Goal: Use online tool/utility: Utilize a website feature to perform a specific function

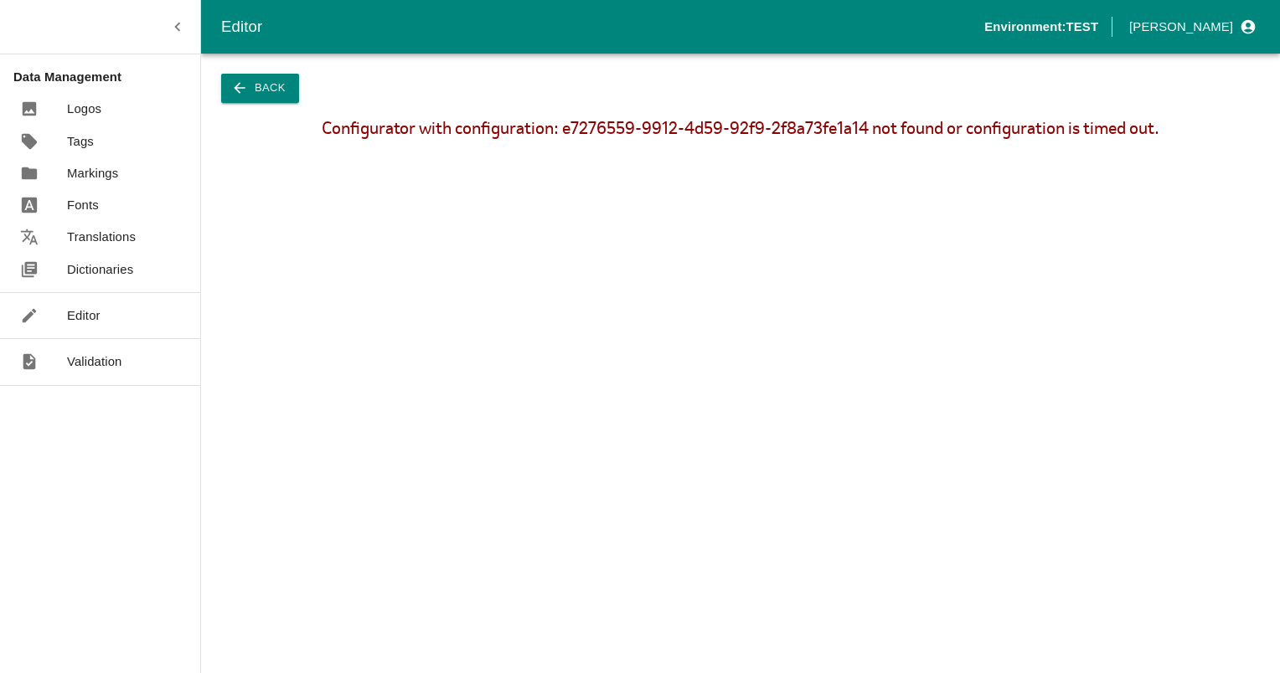
click at [74, 306] on p "Editor" at bounding box center [83, 315] width 33 height 18
click at [238, 87] on icon "button" at bounding box center [239, 88] width 17 height 17
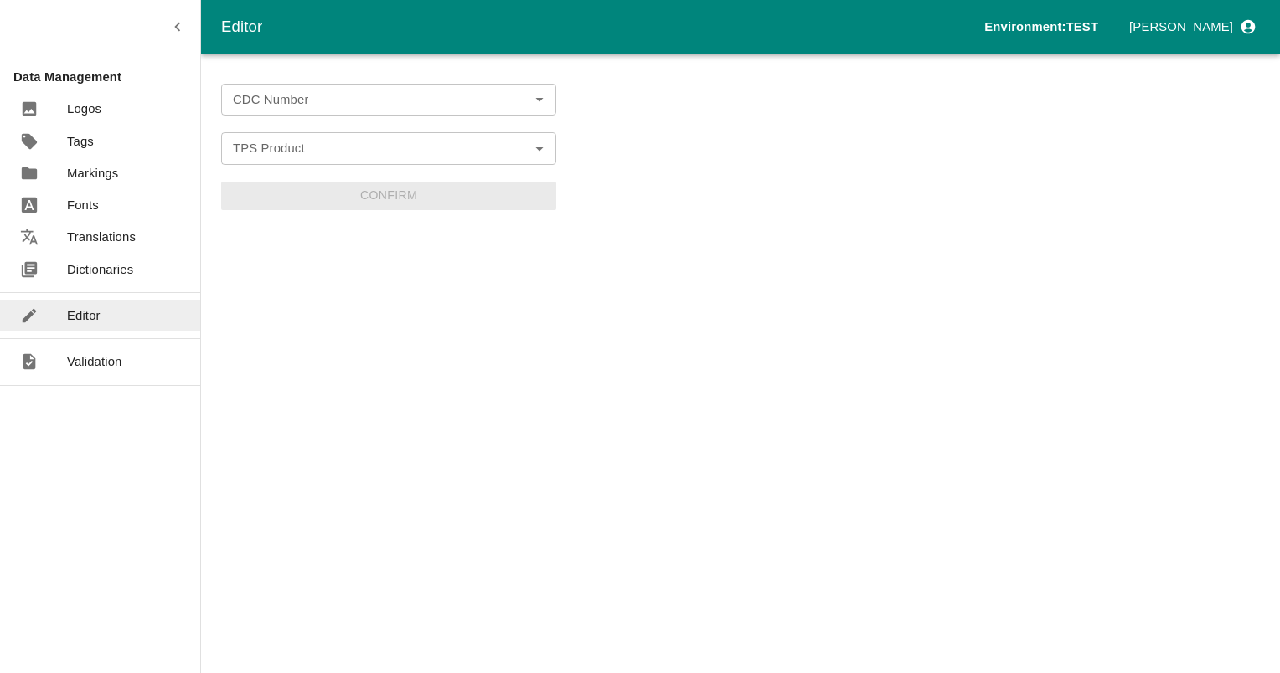
click at [312, 99] on input "CDC Number" at bounding box center [374, 100] width 297 height 22
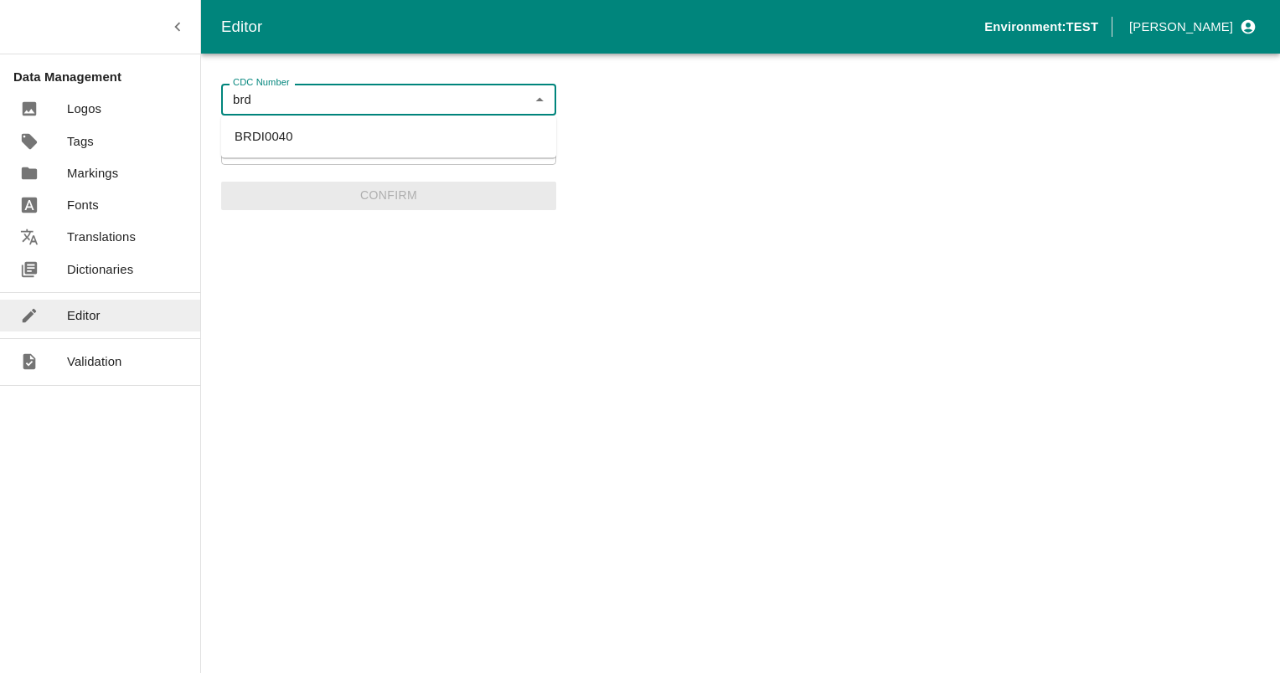
click at [245, 133] on li "BRDI0040" at bounding box center [388, 136] width 335 height 28
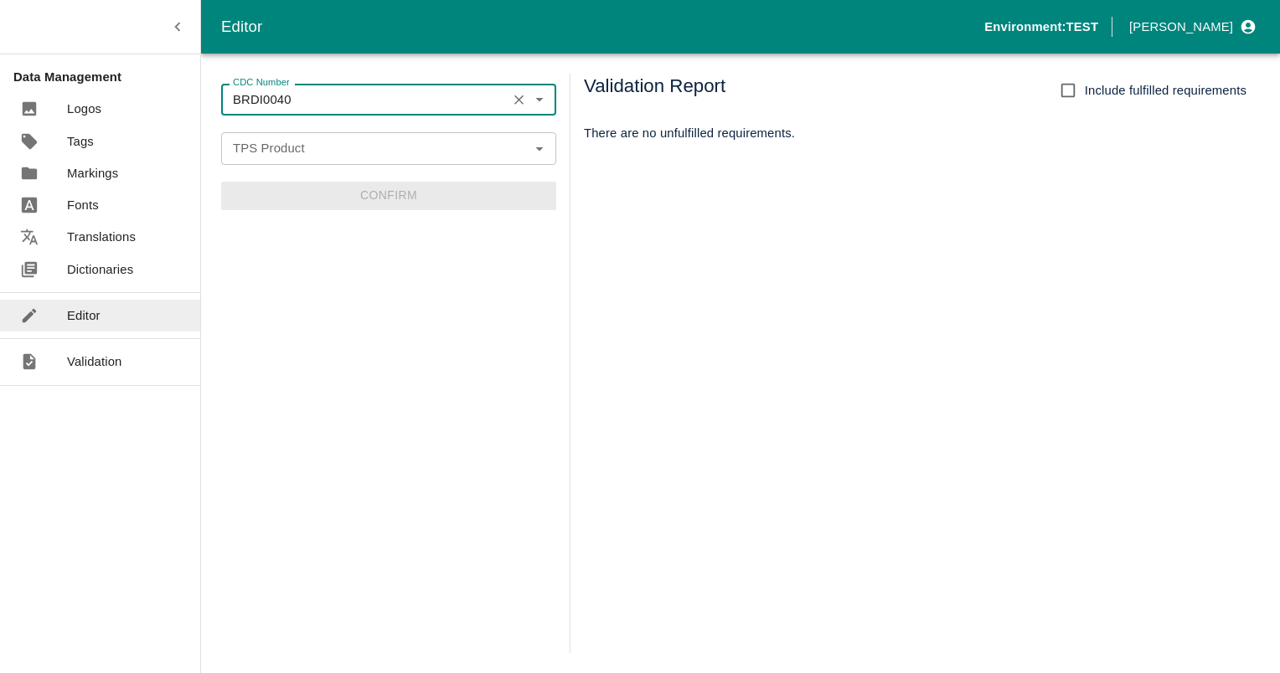
type input "BRDI0040"
click at [365, 144] on input "TPS Product" at bounding box center [374, 148] width 297 height 22
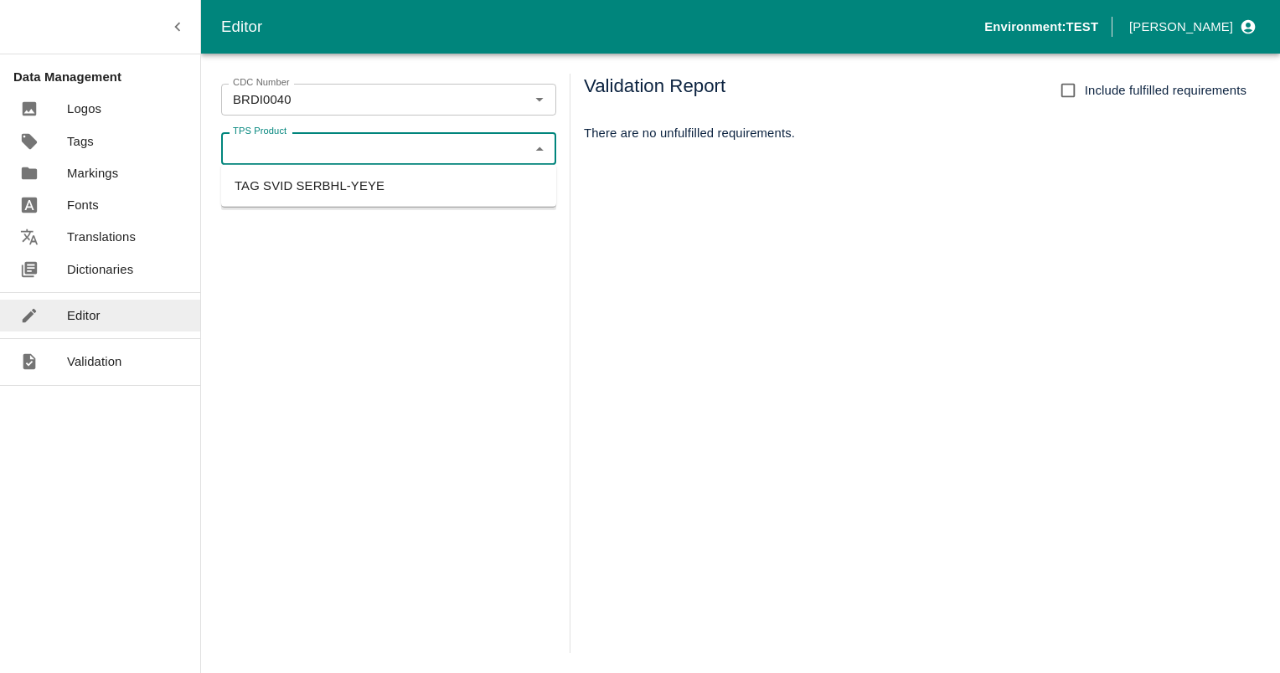
click at [368, 188] on li "TAG SVID SERBHL-YEYE" at bounding box center [388, 186] width 335 height 28
type input "TAG SVID SERBHL-YEYE"
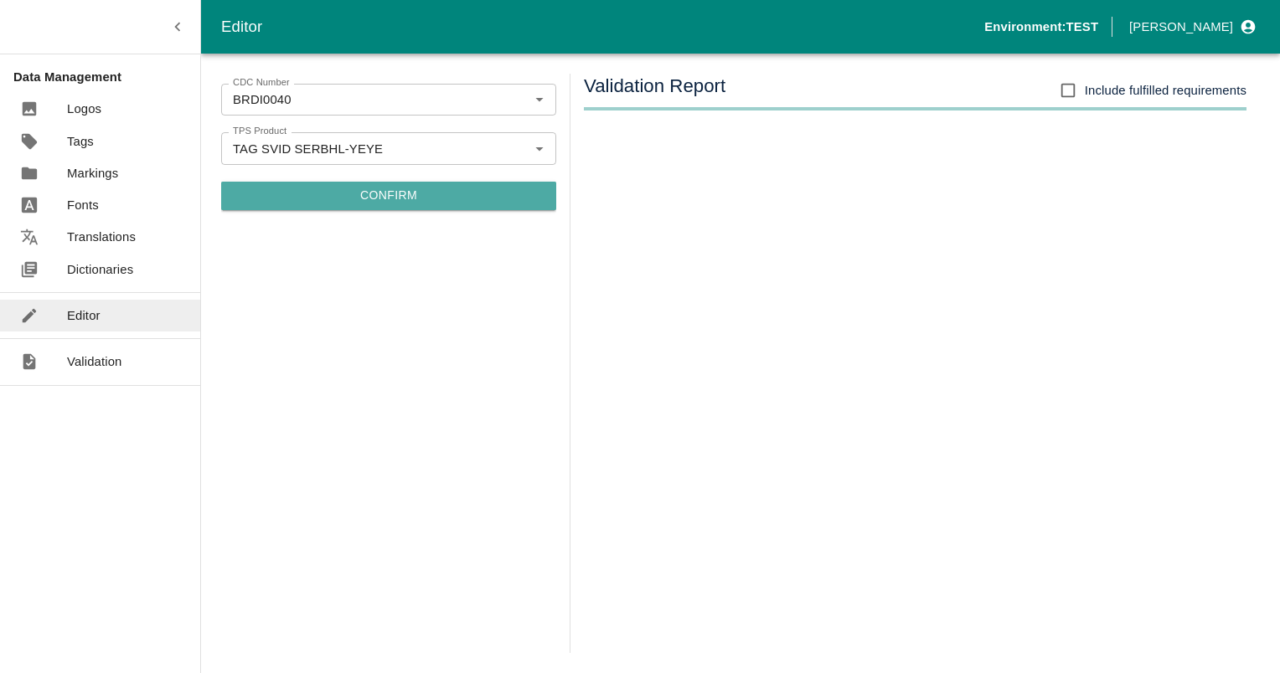
click at [377, 196] on button "Confirm" at bounding box center [388, 196] width 335 height 28
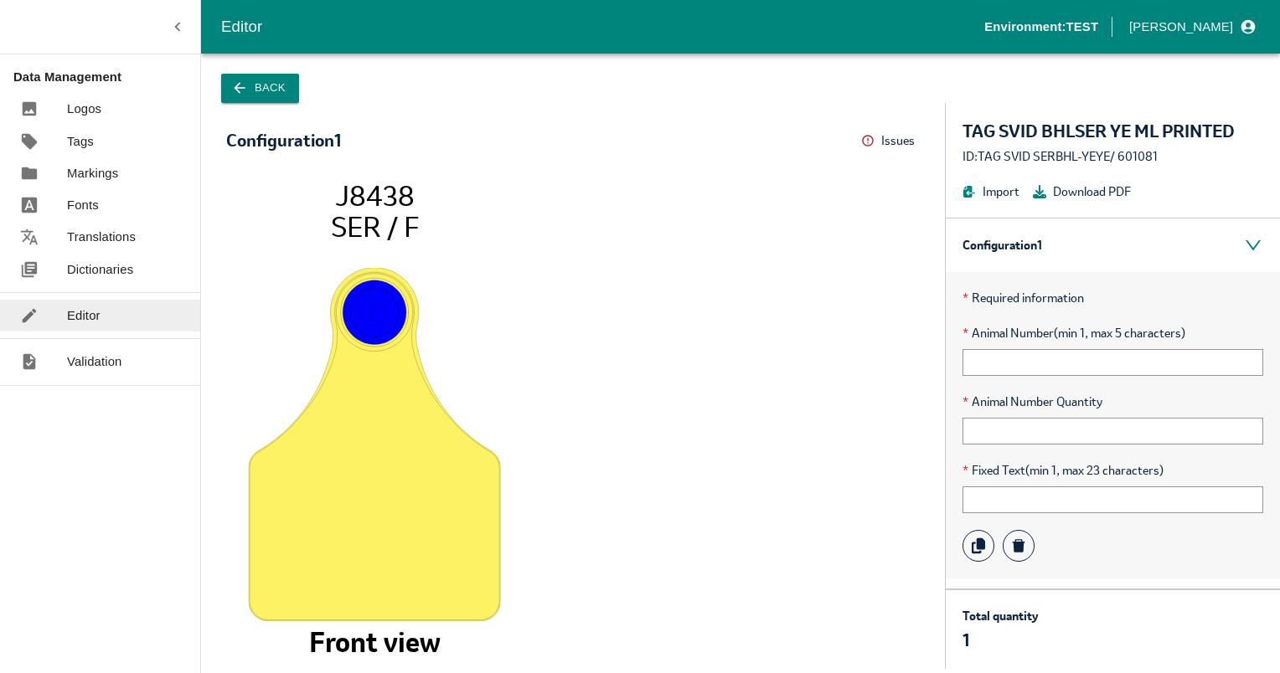
click at [239, 83] on icon "button" at bounding box center [239, 88] width 11 height 11
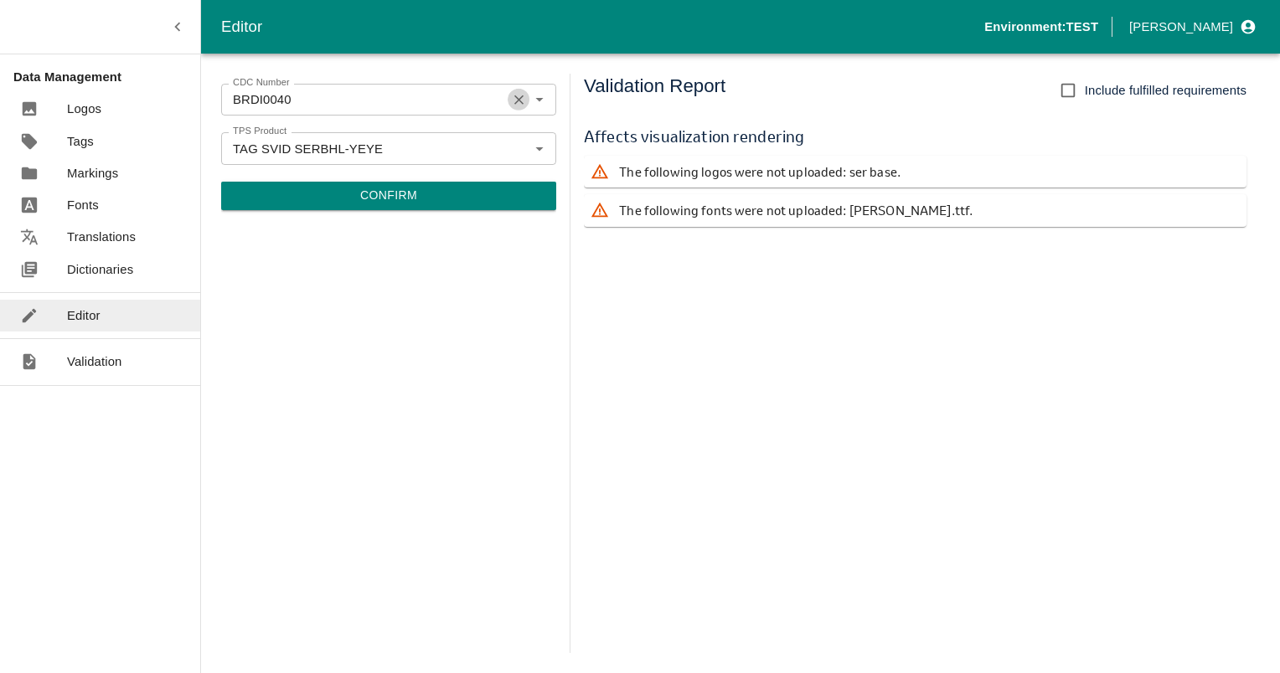
click at [514, 95] on icon "Clear" at bounding box center [519, 100] width 16 height 16
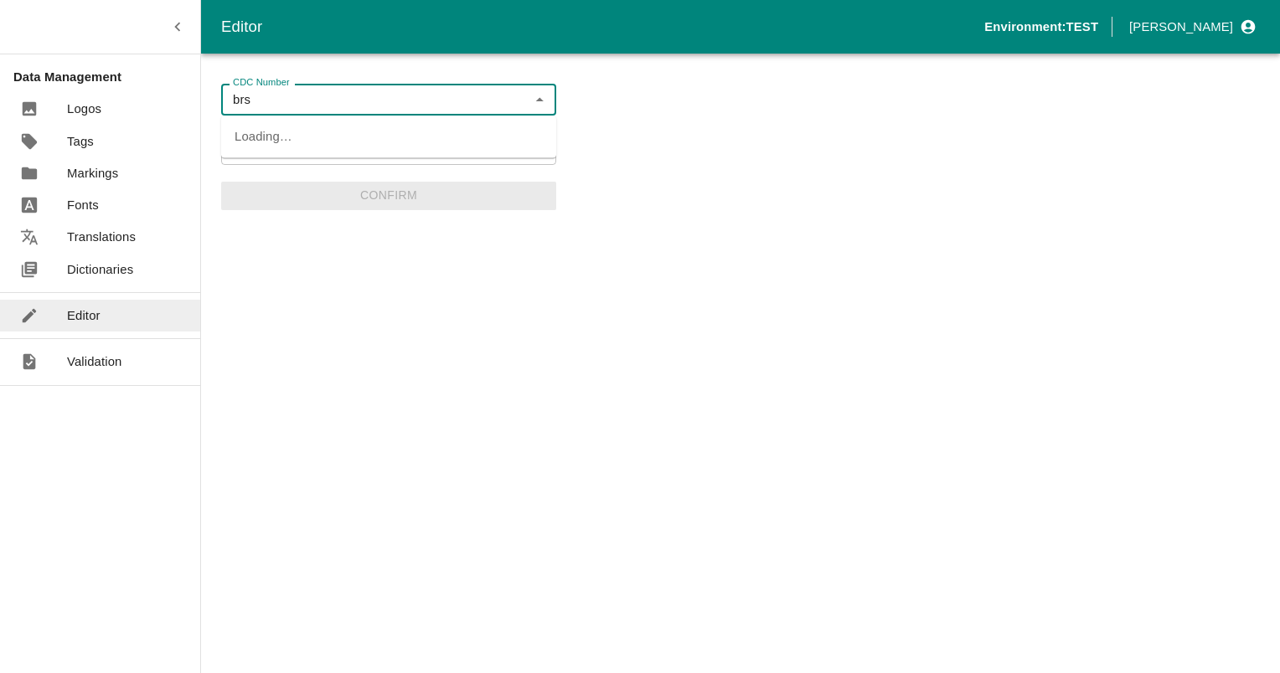
type input "brs"
